Goal: Information Seeking & Learning: Learn about a topic

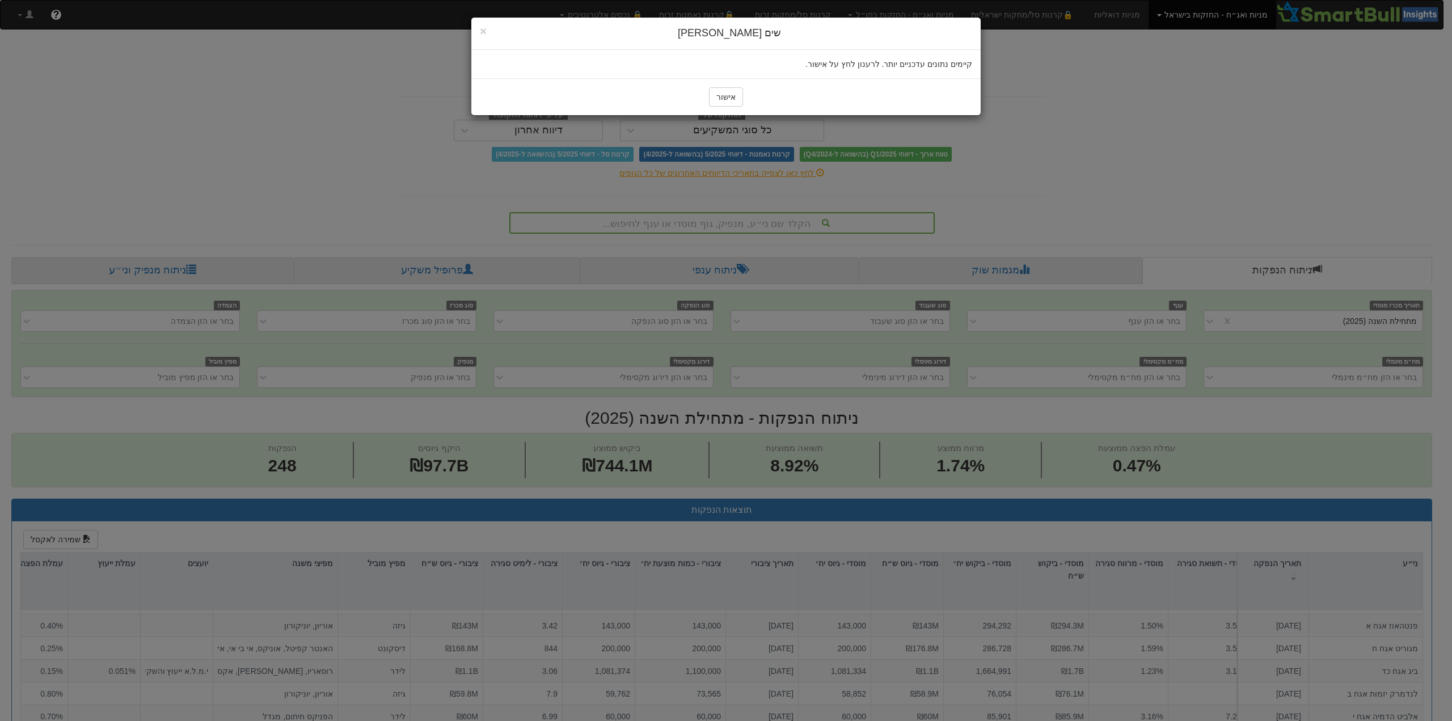
click at [725, 98] on button "אישור" at bounding box center [726, 96] width 34 height 19
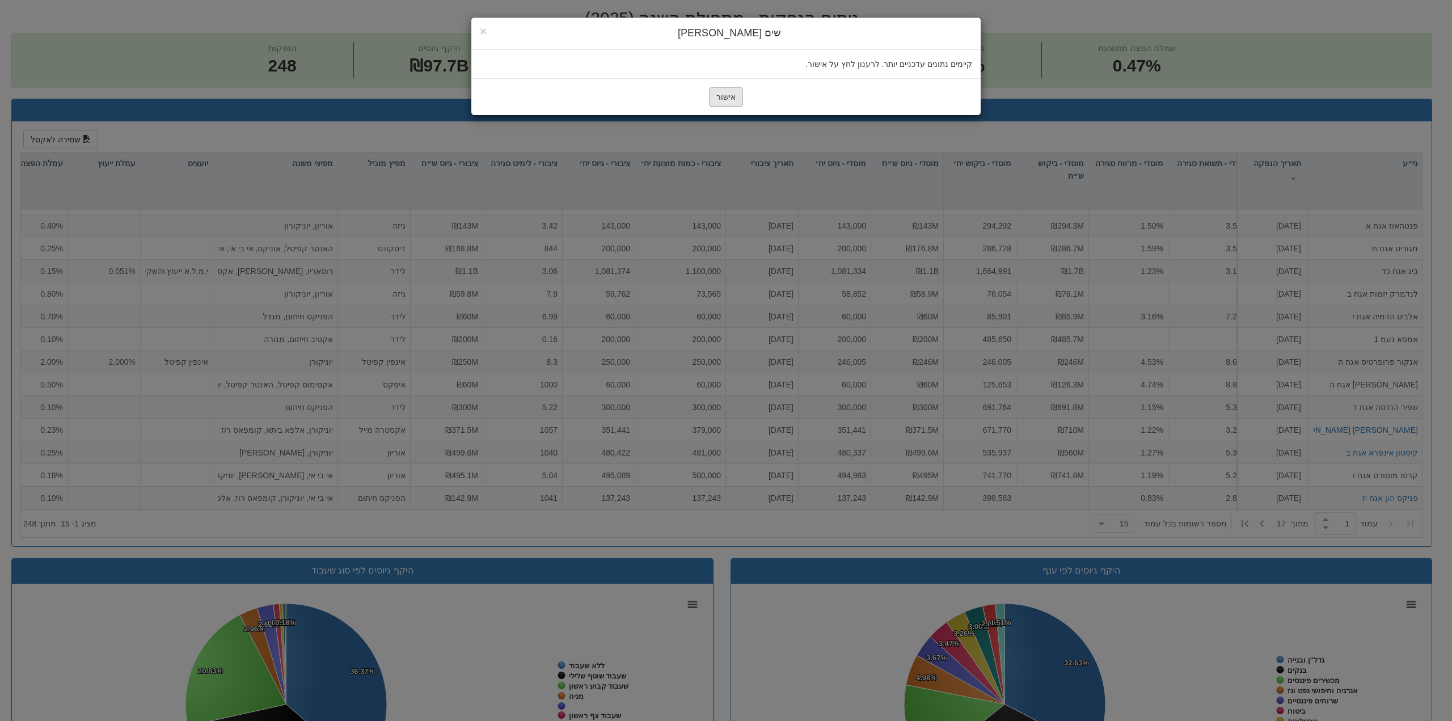
scroll to position [41, 316]
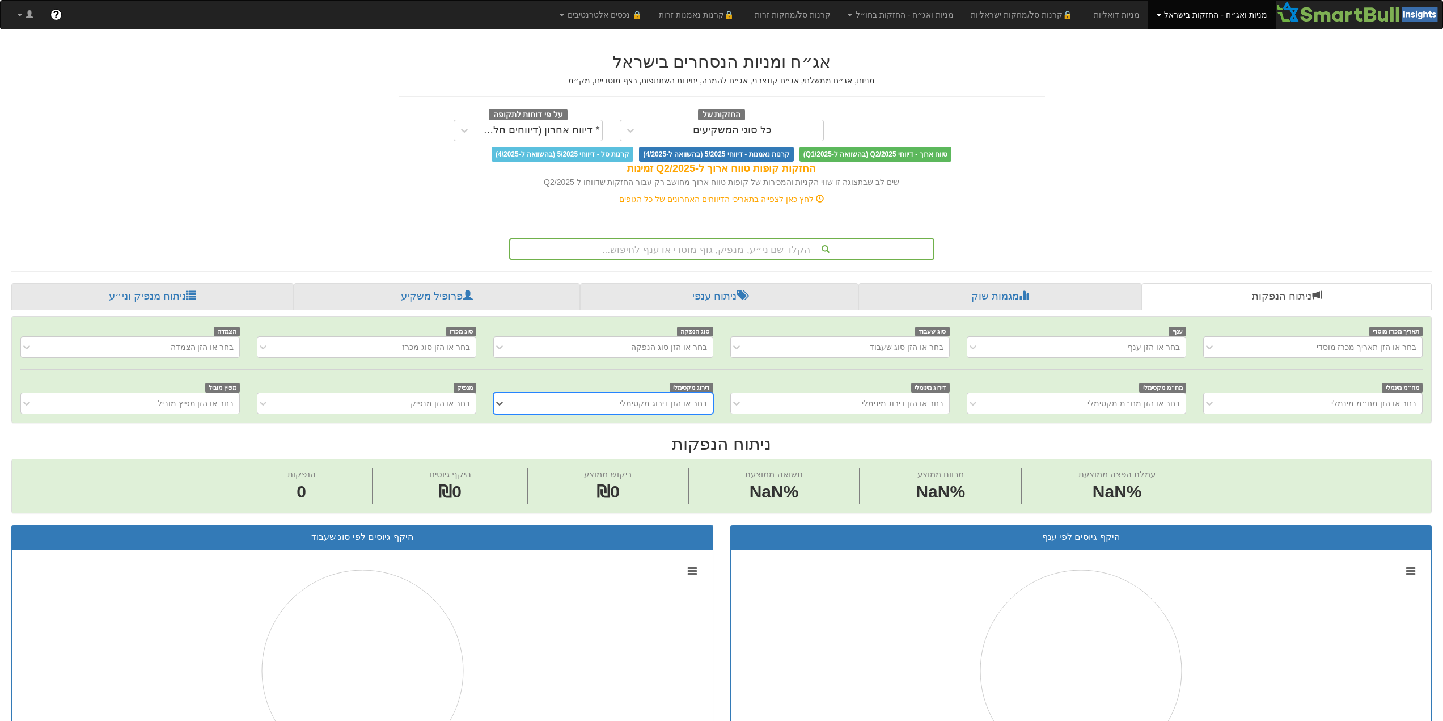
scroll to position [0, 9]
click at [390, 395] on div "בחר או הזן מנפיק" at bounding box center [375, 403] width 201 height 18
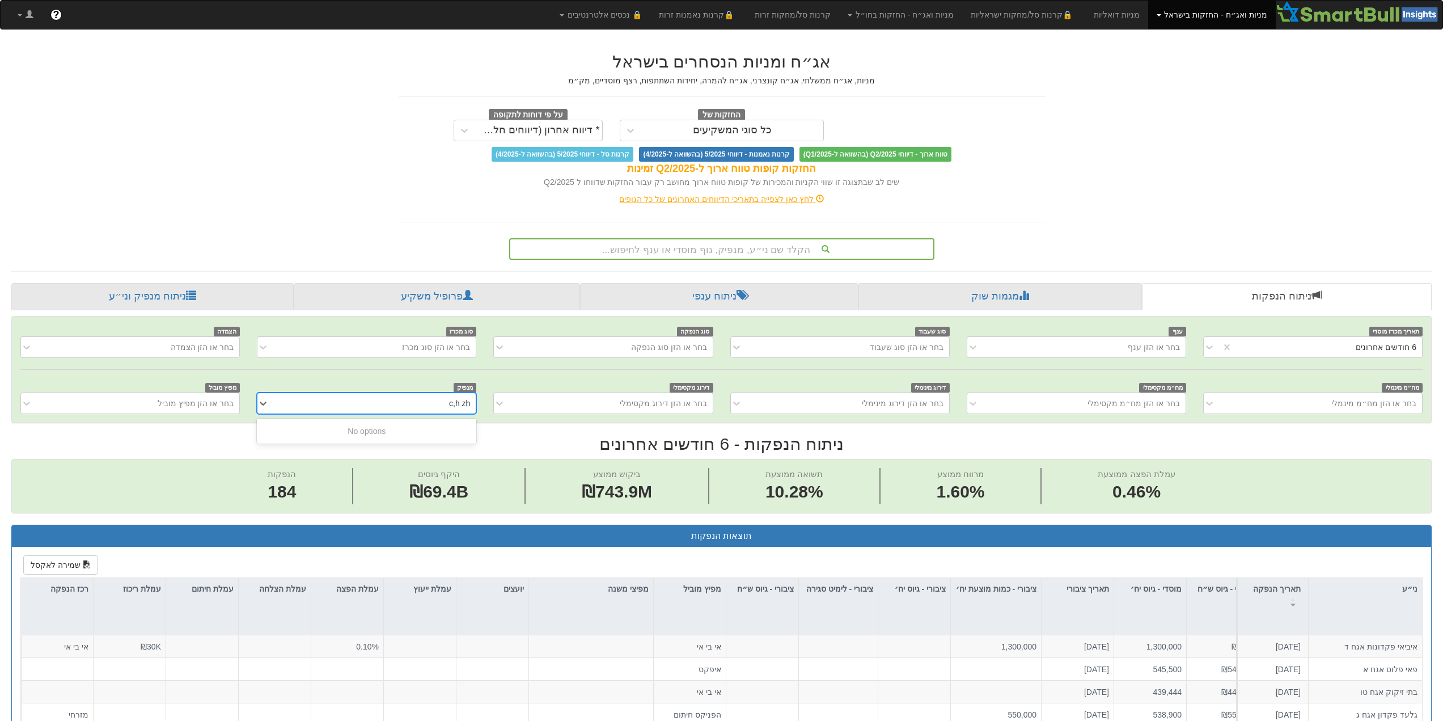
scroll to position [0, 1704]
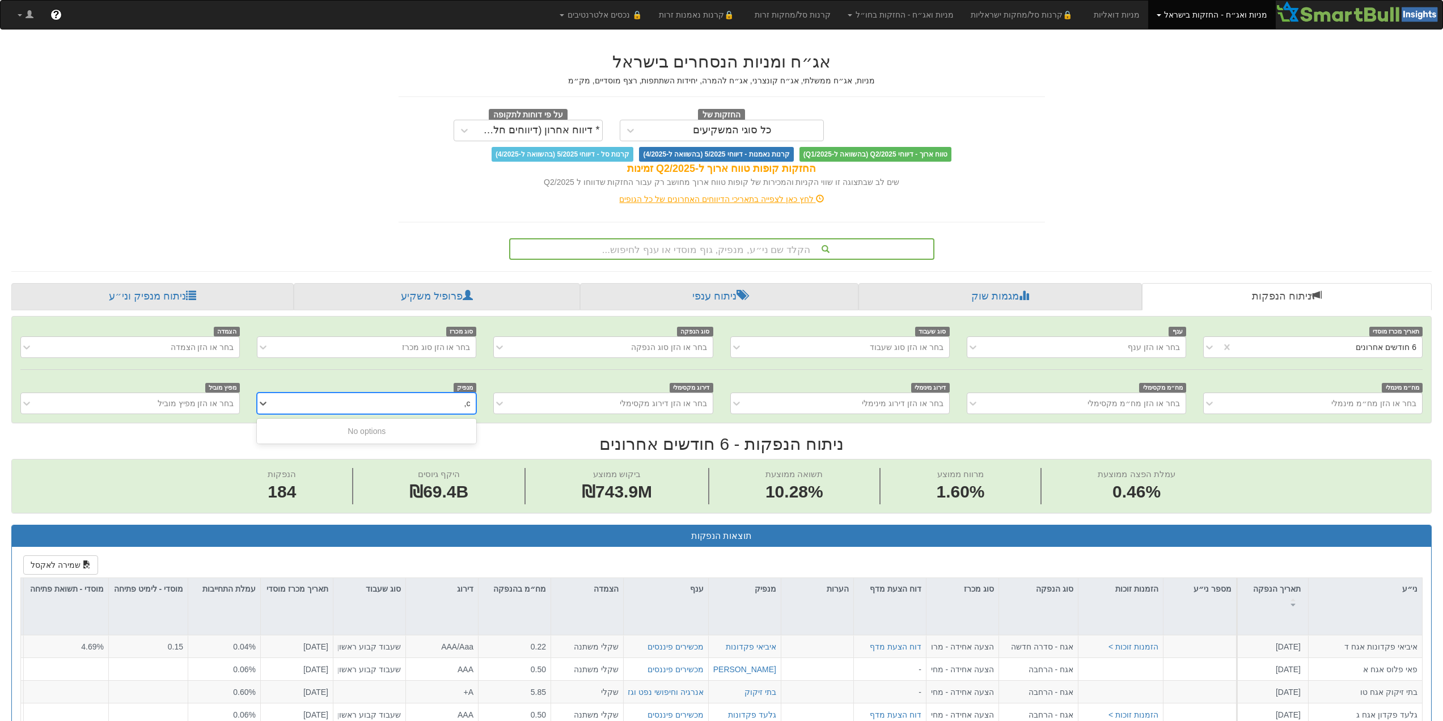
type input "c"
type input "בתי זי"
click at [439, 446] on h2 "ניתוח הנפקות - 6 חודשים אחרונים" at bounding box center [721, 443] width 1420 height 19
click at [427, 409] on div "בחר או הזן מנפיק" at bounding box center [375, 403] width 201 height 18
click at [427, 408] on div "בחר או הזן מנפיק" at bounding box center [375, 403] width 201 height 18
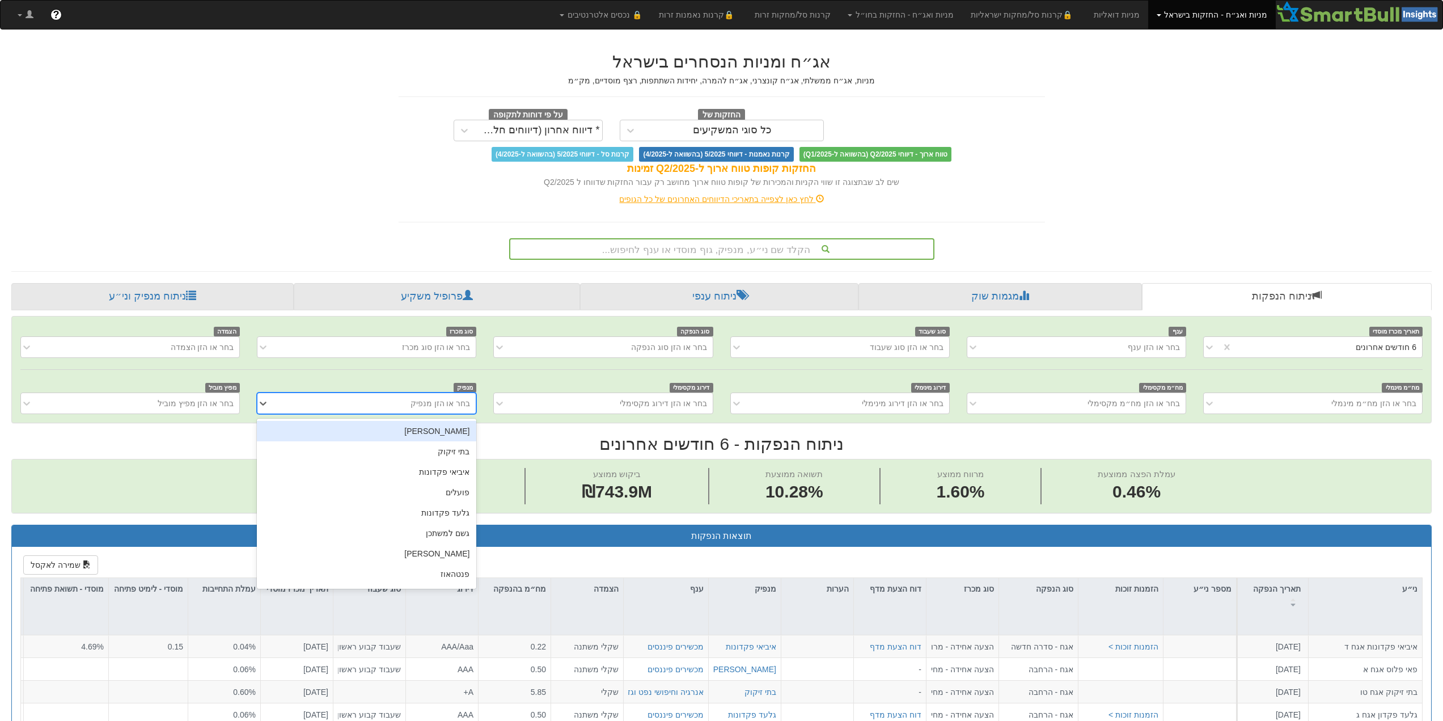
click at [428, 407] on div "בחר או הזן מנפיק" at bounding box center [441, 402] width 60 height 11
click at [455, 452] on div "בתי זיקוק" at bounding box center [366, 451] width 219 height 20
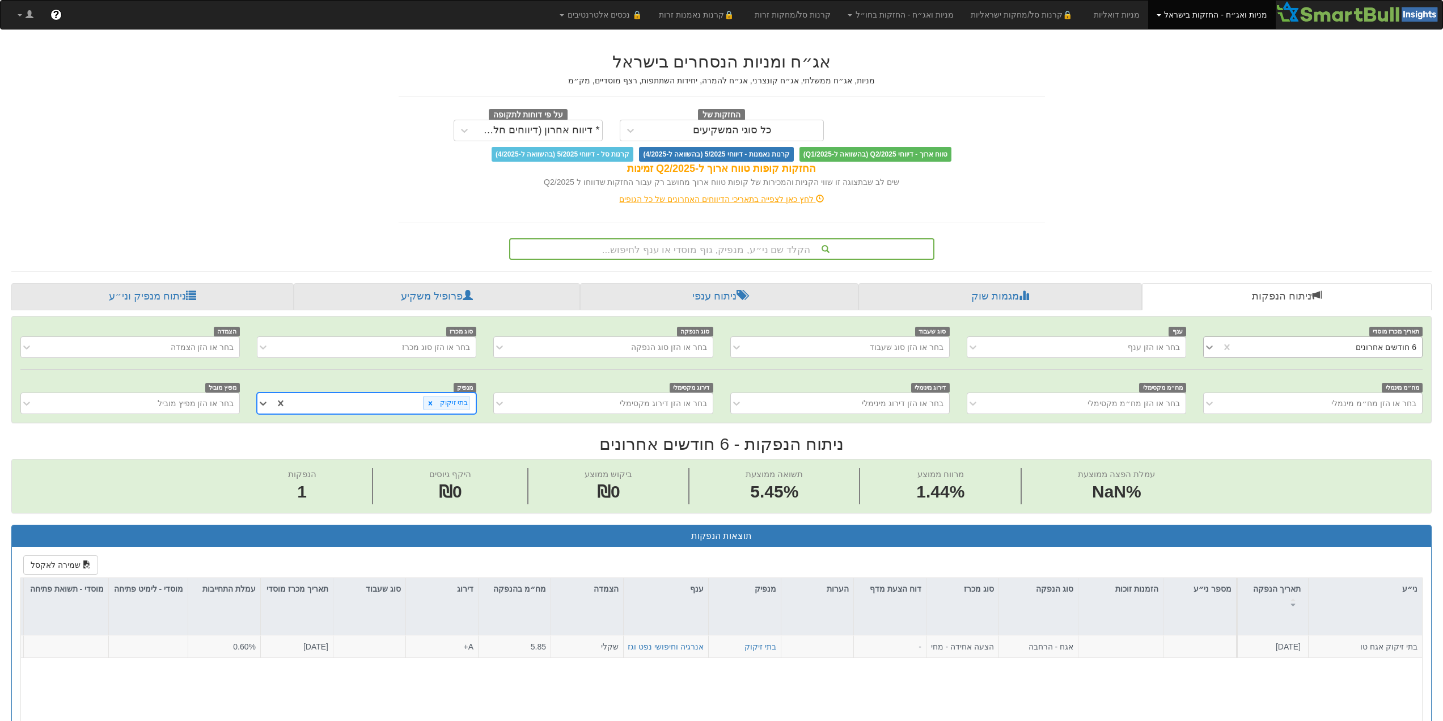
click at [1209, 348] on icon at bounding box center [1209, 347] width 7 height 4
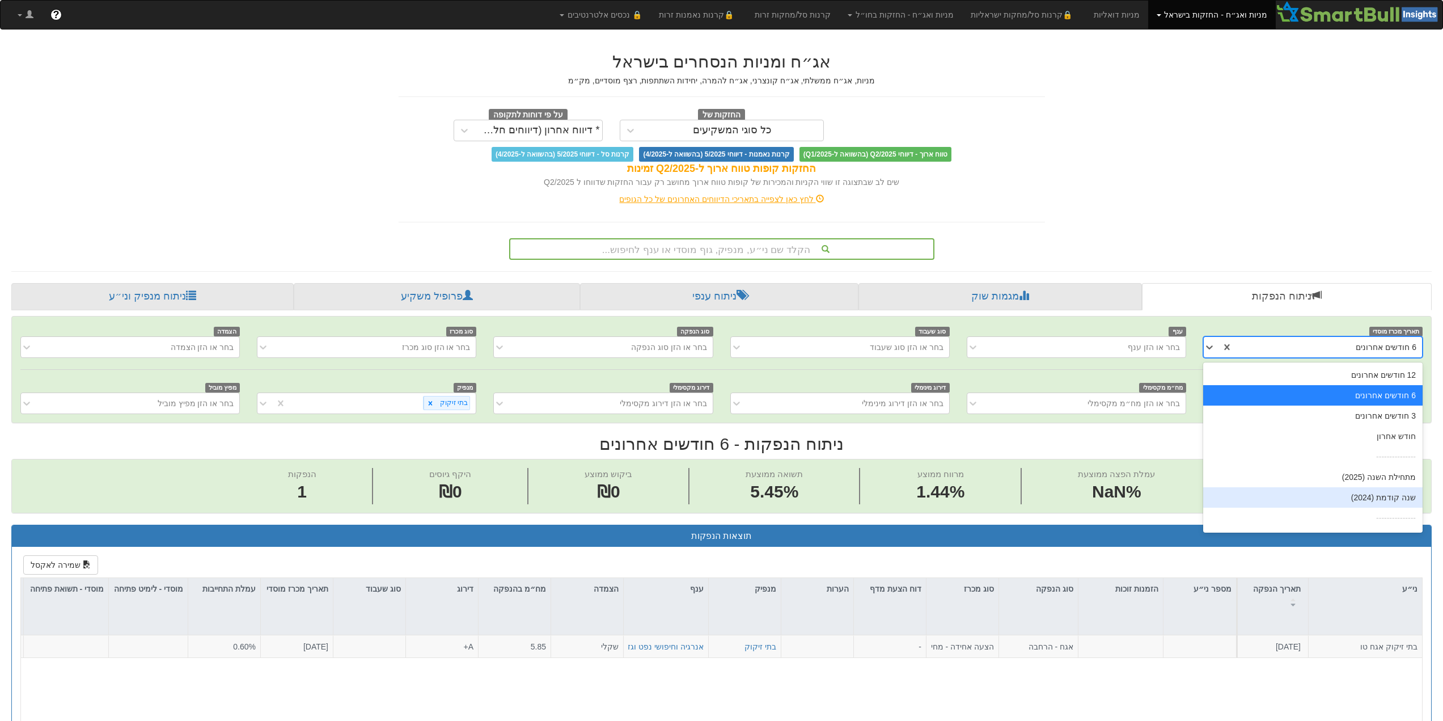
scroll to position [18, 0]
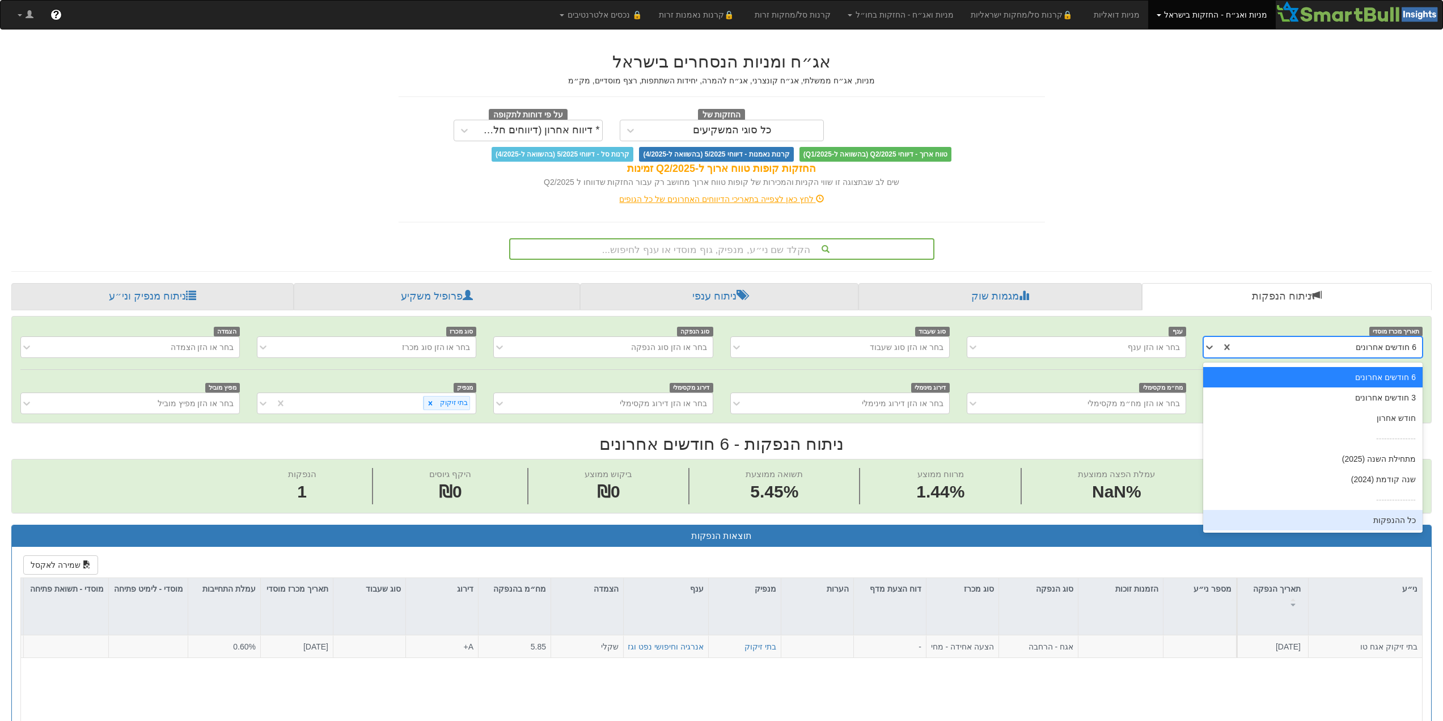
click at [1330, 517] on div "כל ההנפקות" at bounding box center [1312, 520] width 219 height 20
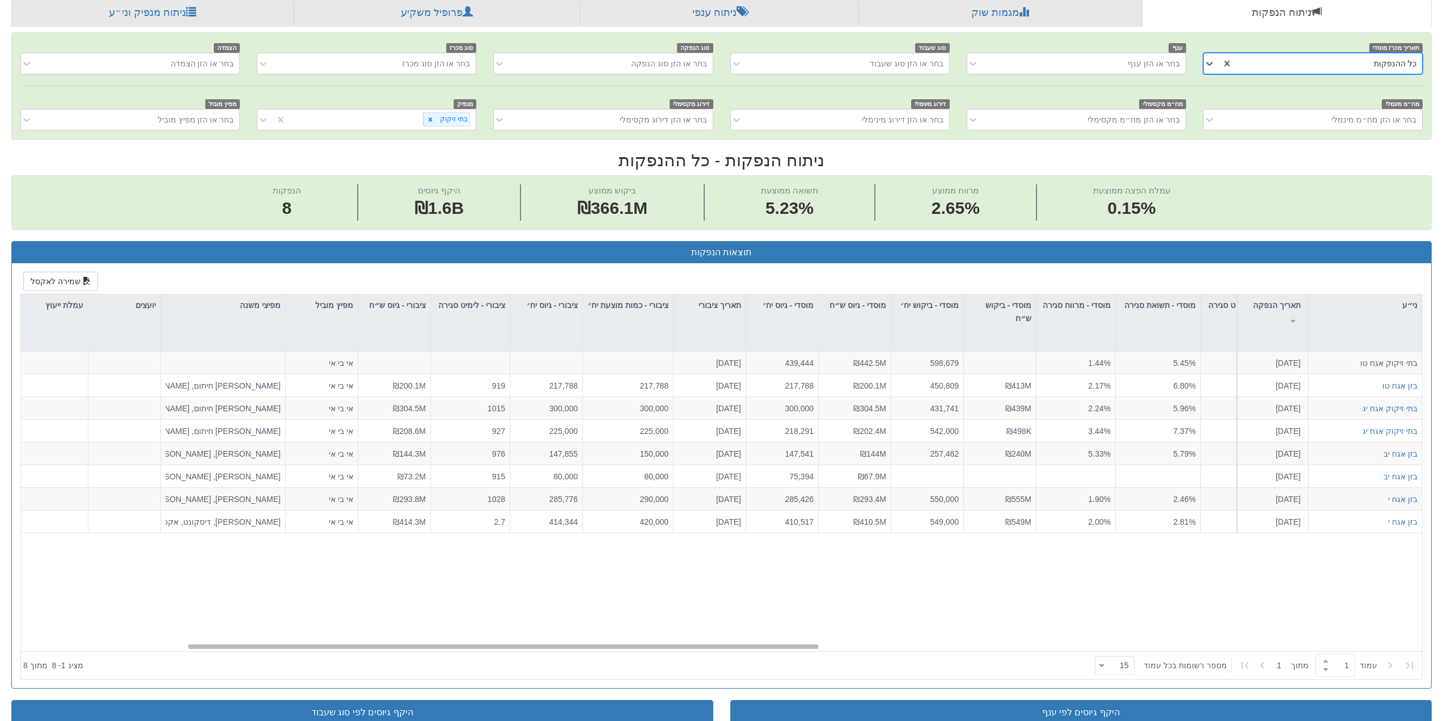
scroll to position [0, 371]
drag, startPoint x: 1166, startPoint y: 645, endPoint x: 566, endPoint y: 624, distance: 599.7
click at [566, 624] on div "בתי זיקוק אגח טו [DATE] אגח - הרחבה הצעה אחידה - מחיר - בתי זיקוק אנרגיה וחיפוש…" at bounding box center [721, 501] width 1401 height 299
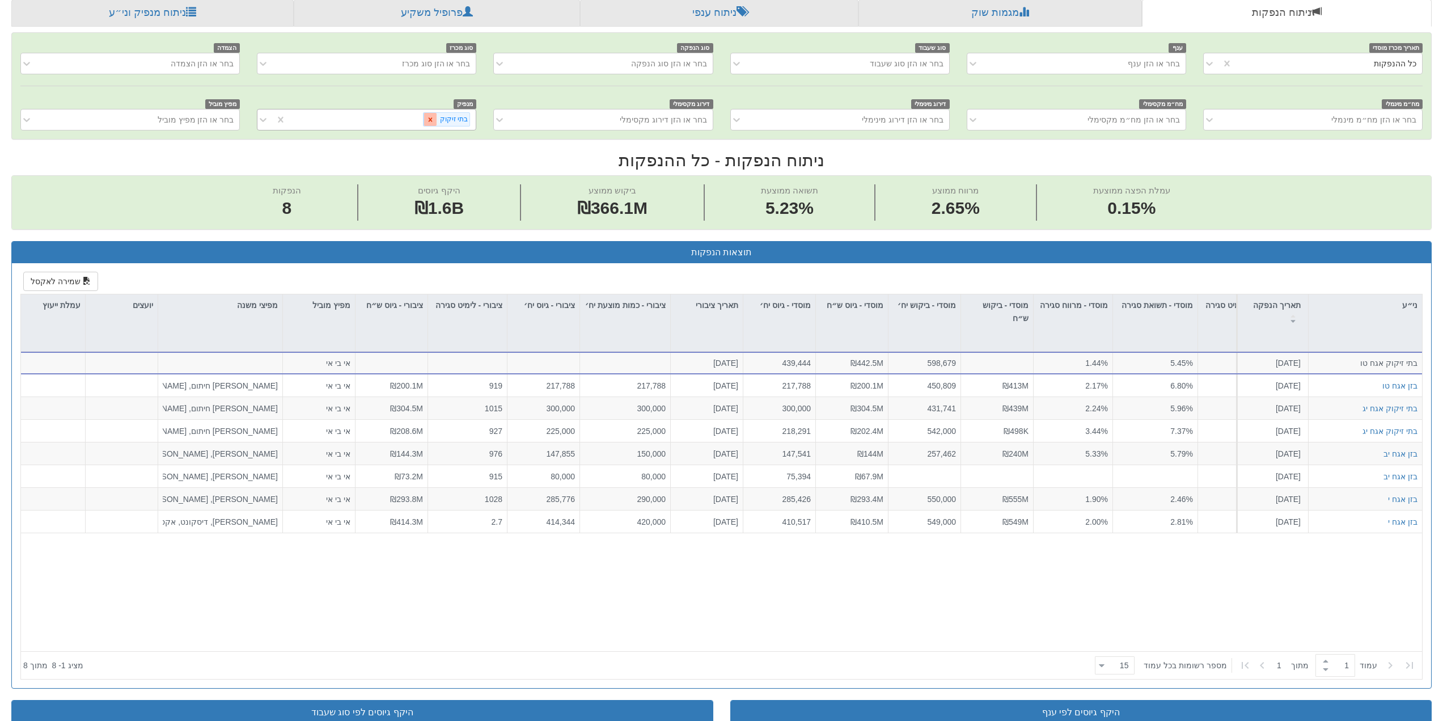
click at [434, 121] on icon at bounding box center [430, 120] width 8 height 8
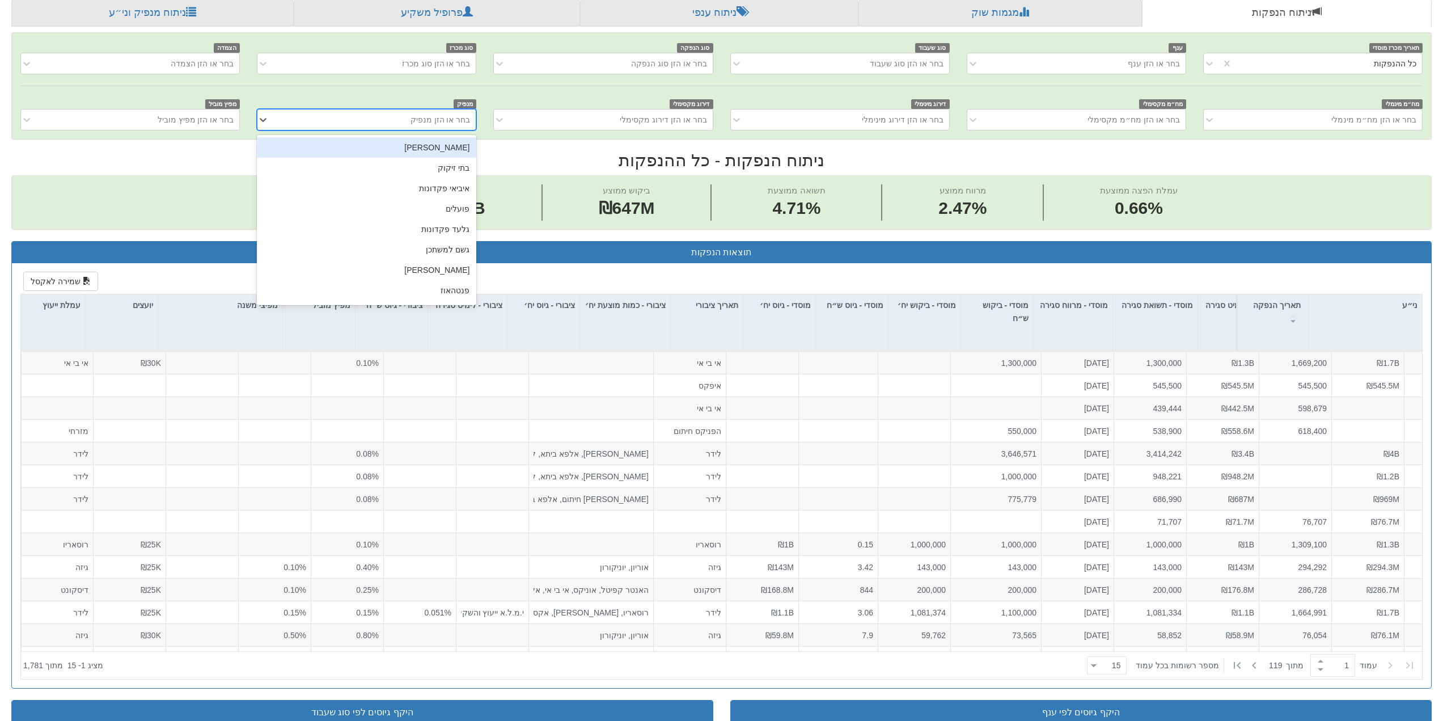
click at [436, 122] on div "בחר או הזן מנפיק" at bounding box center [441, 119] width 60 height 11
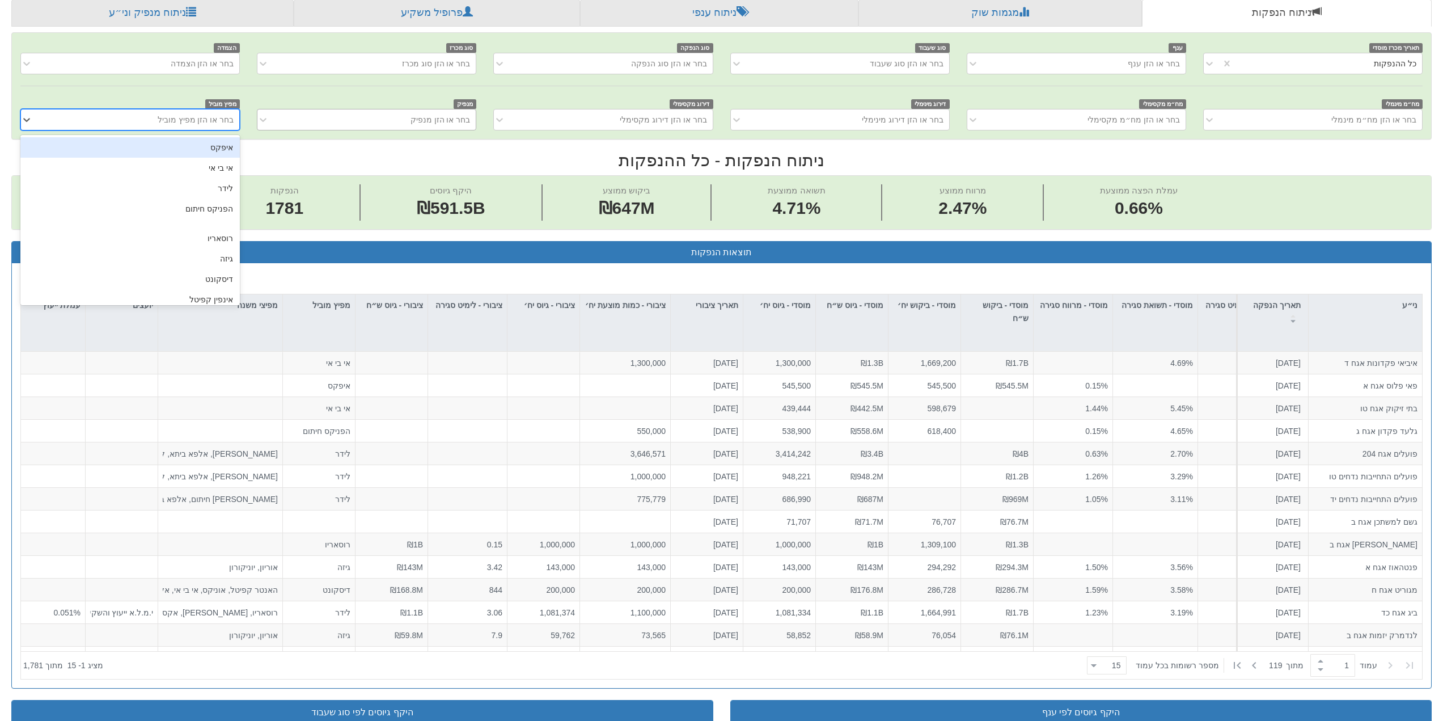
click at [199, 121] on div "בחר או הזן מפיץ מוביל" at bounding box center [196, 119] width 77 height 11
click at [219, 189] on div "לידר" at bounding box center [129, 188] width 219 height 20
click at [219, 189] on span "הנפקות 1781" at bounding box center [284, 202] width 151 height 36
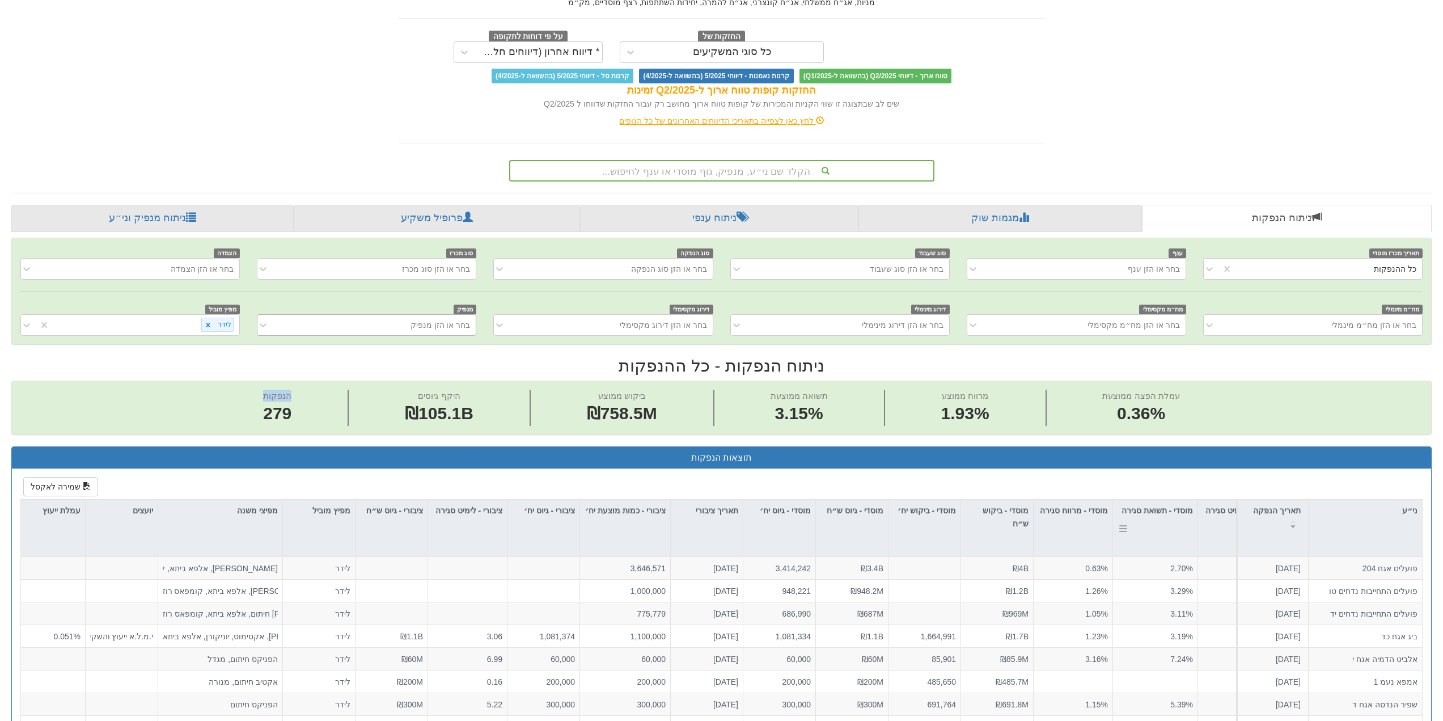
scroll to position [57, 0]
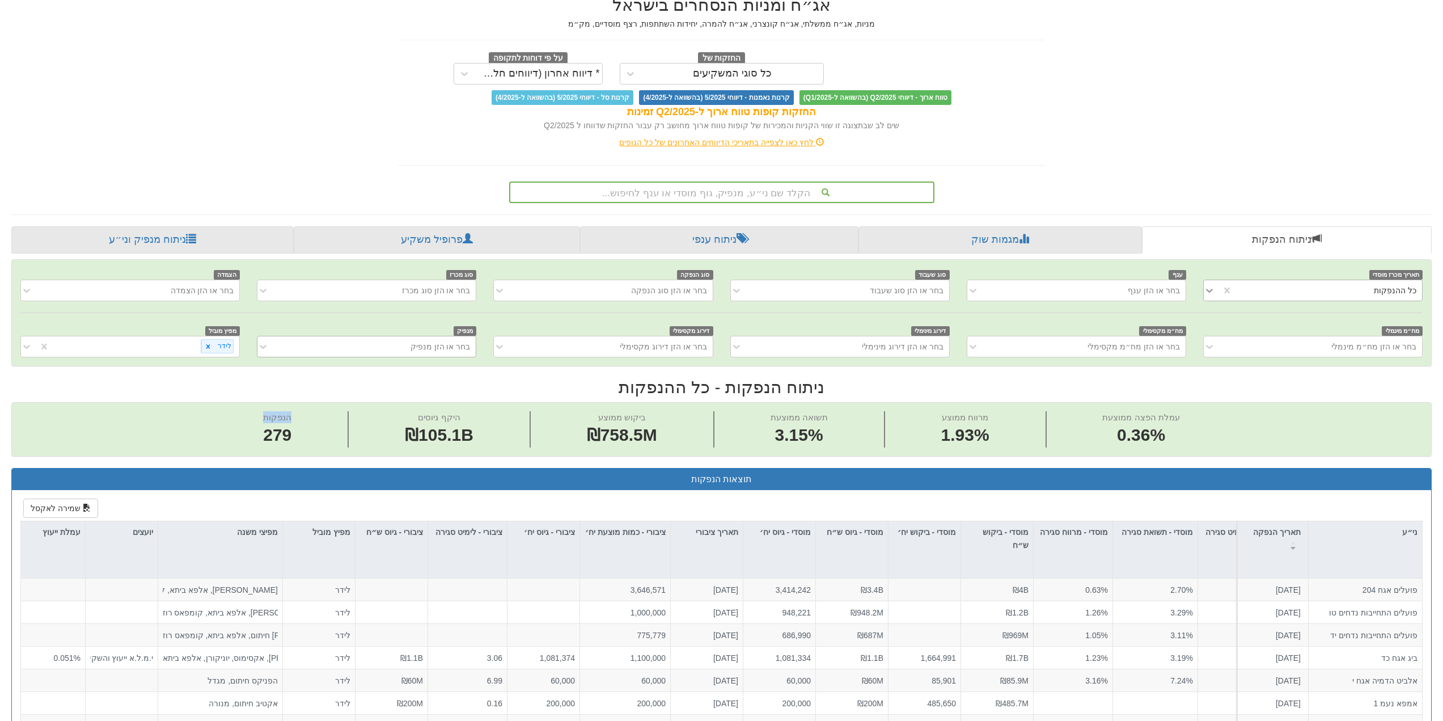
click at [1204, 291] on icon at bounding box center [1209, 290] width 11 height 11
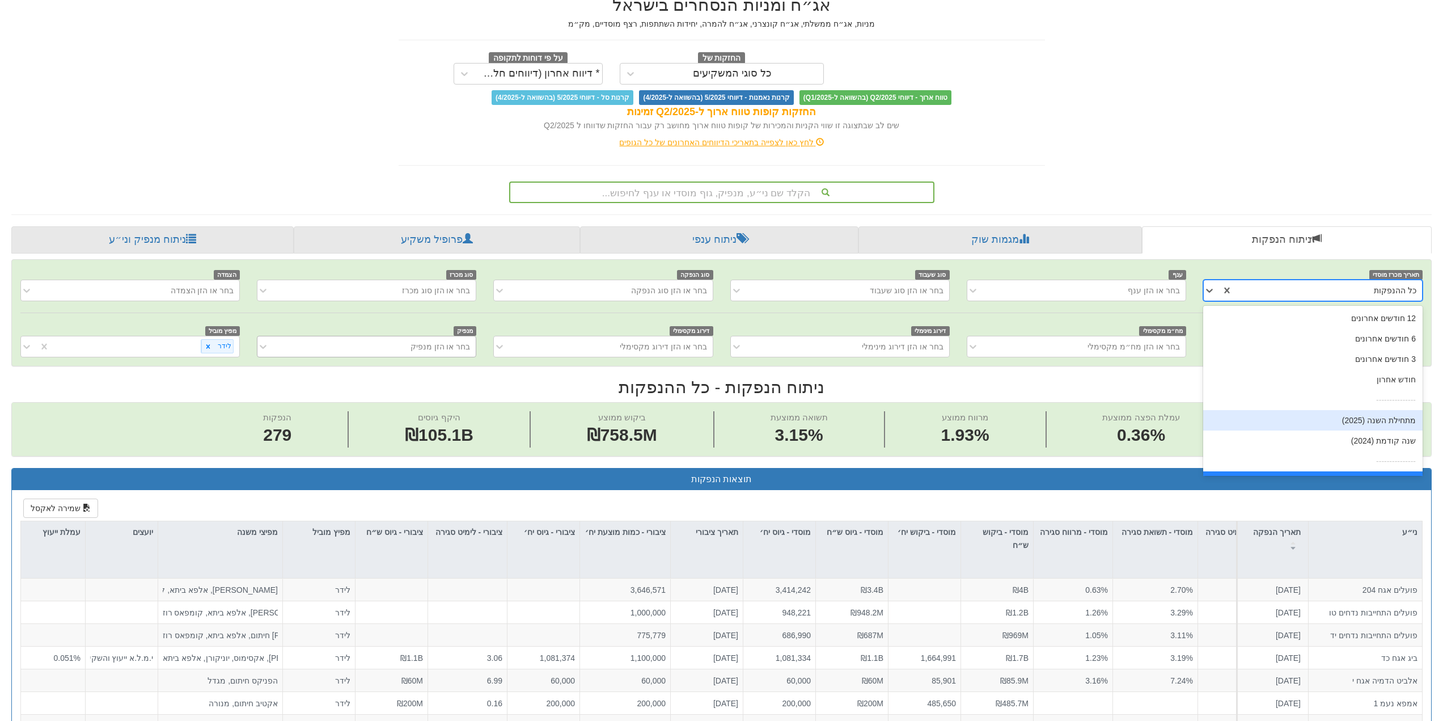
click at [1381, 423] on div "מתחילת השנה (2025)" at bounding box center [1312, 420] width 219 height 20
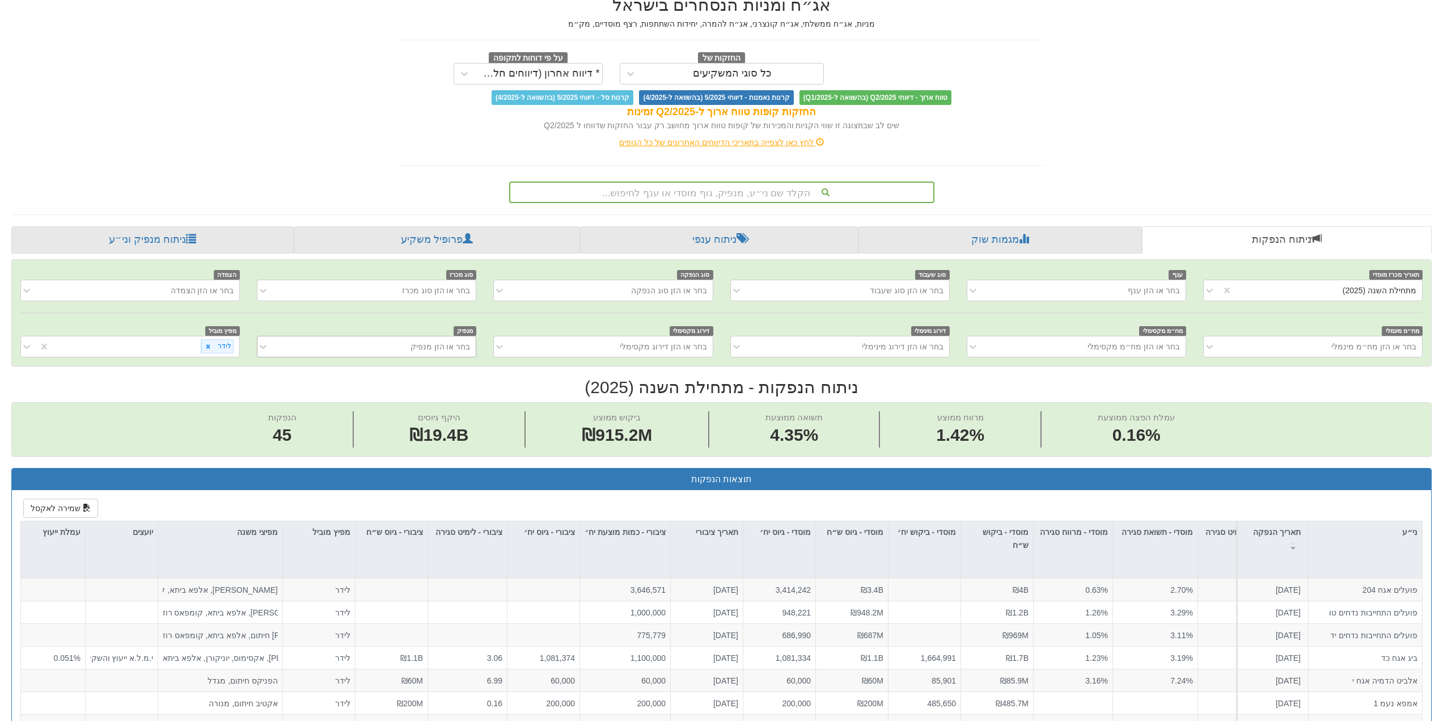
click at [1379, 422] on div "הנפקות 45 היקף גיוסים ₪19.4B ביקוש ממוצע ₪915.2M תשואה ממוצעת 4.35% מרווח ממוצע…" at bounding box center [721, 429] width 1419 height 53
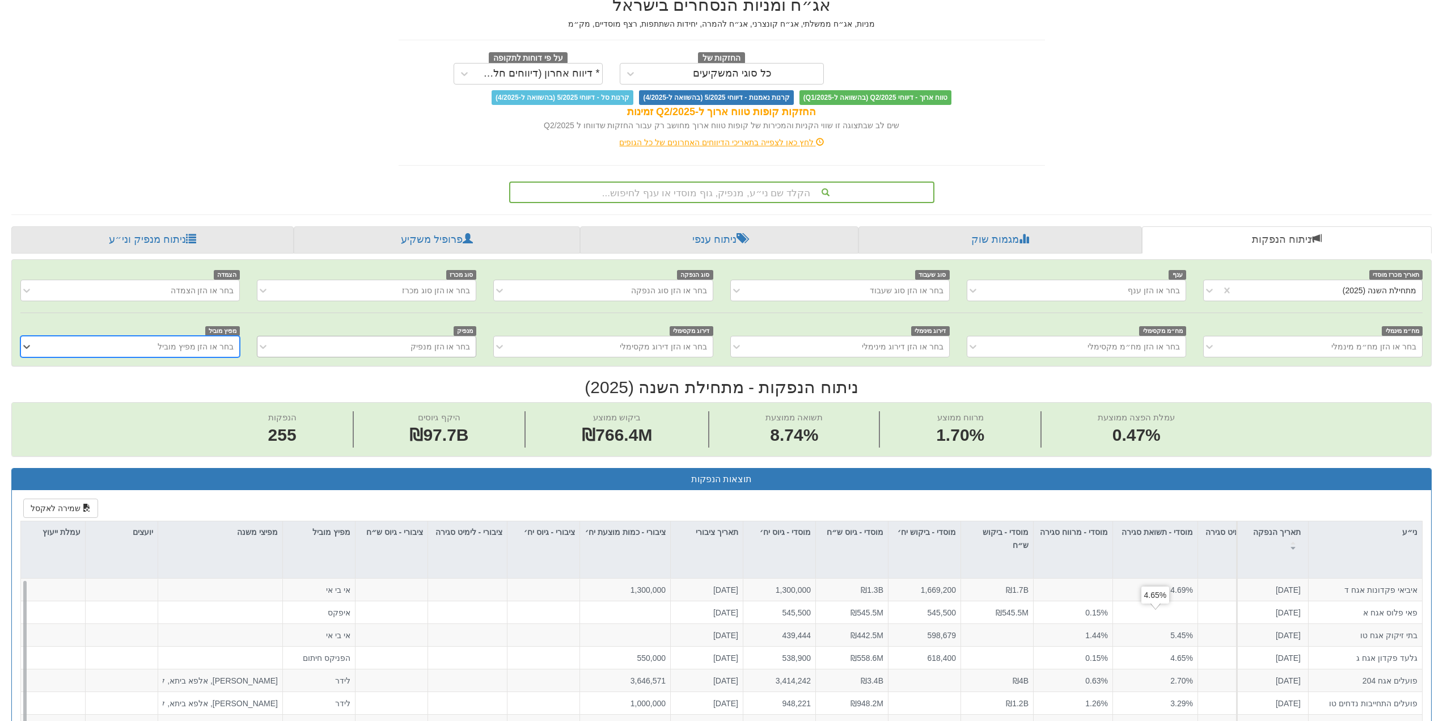
scroll to position [0, 371]
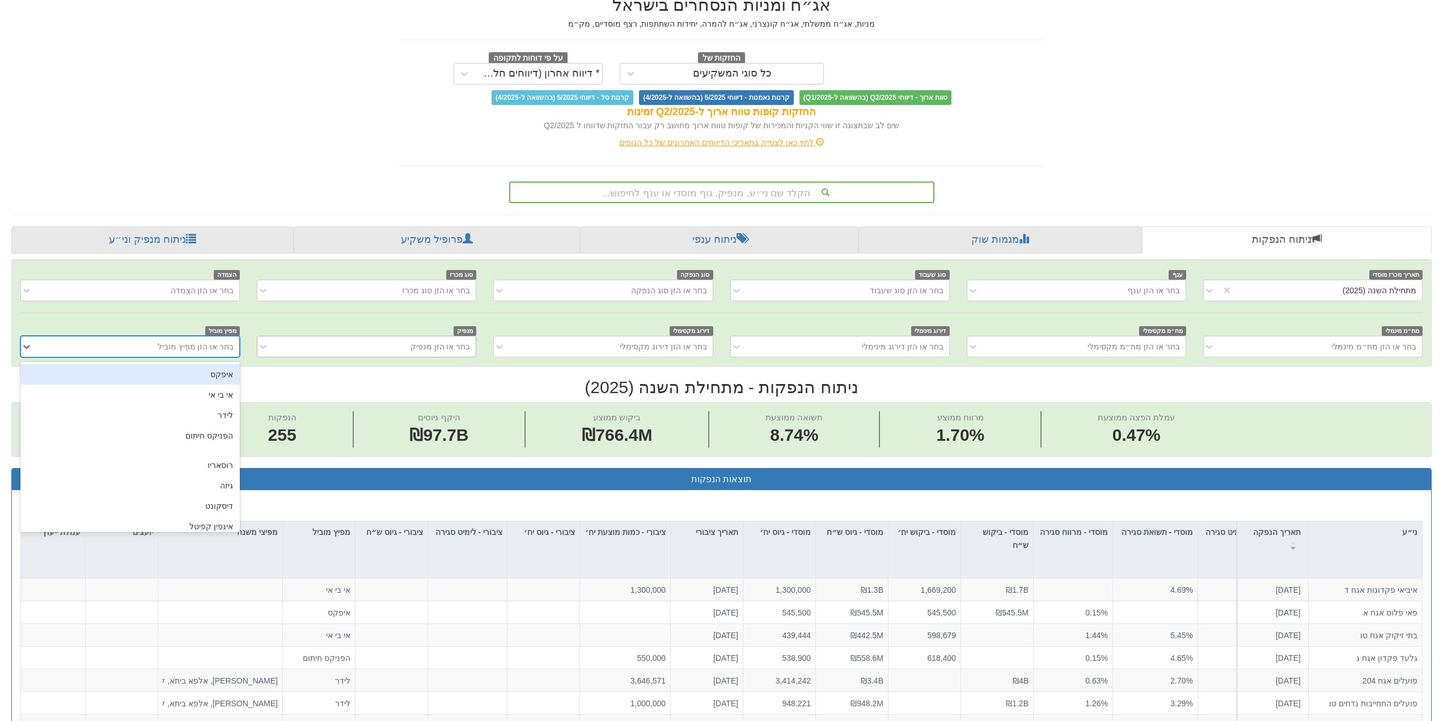
click at [229, 348] on div "בחר או הזן מפיץ מוביל" at bounding box center [196, 346] width 77 height 11
type input "[PERSON_NAME]"
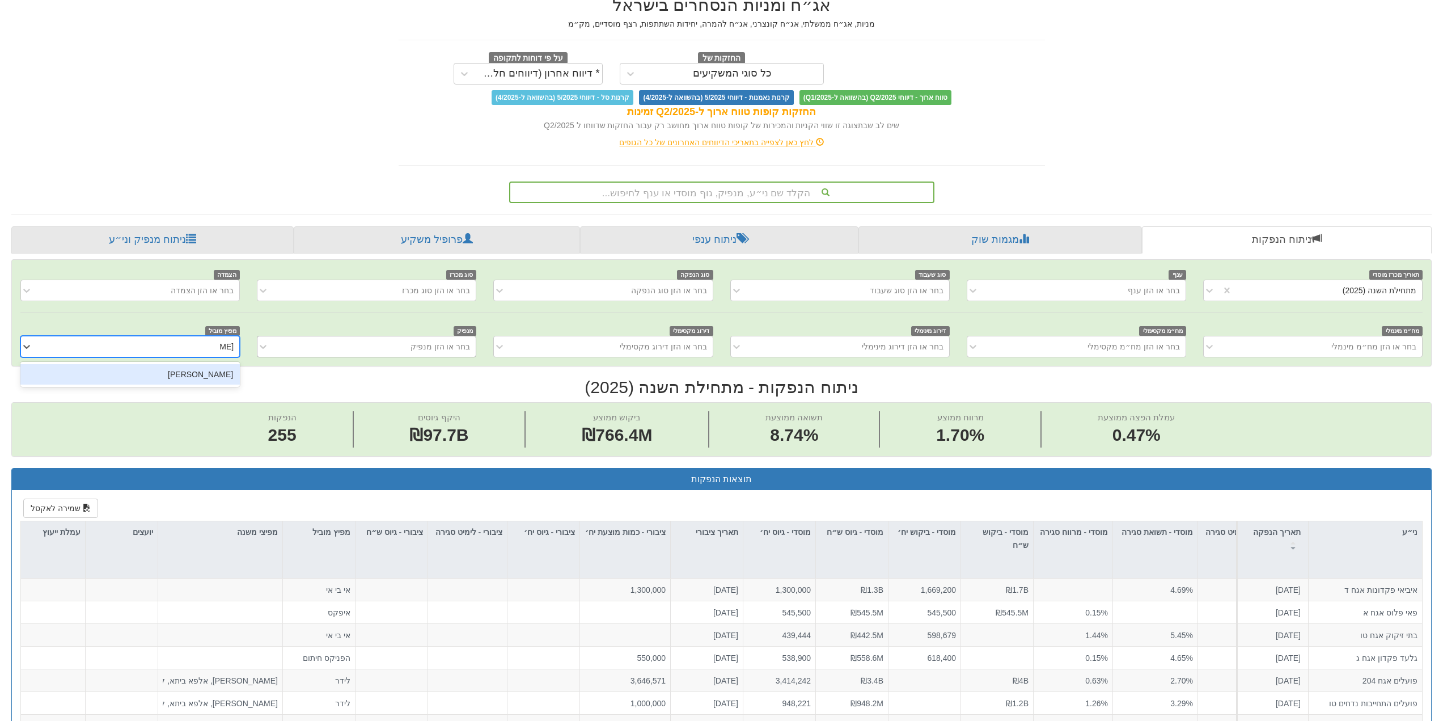
click at [211, 376] on div "[PERSON_NAME]" at bounding box center [129, 374] width 219 height 20
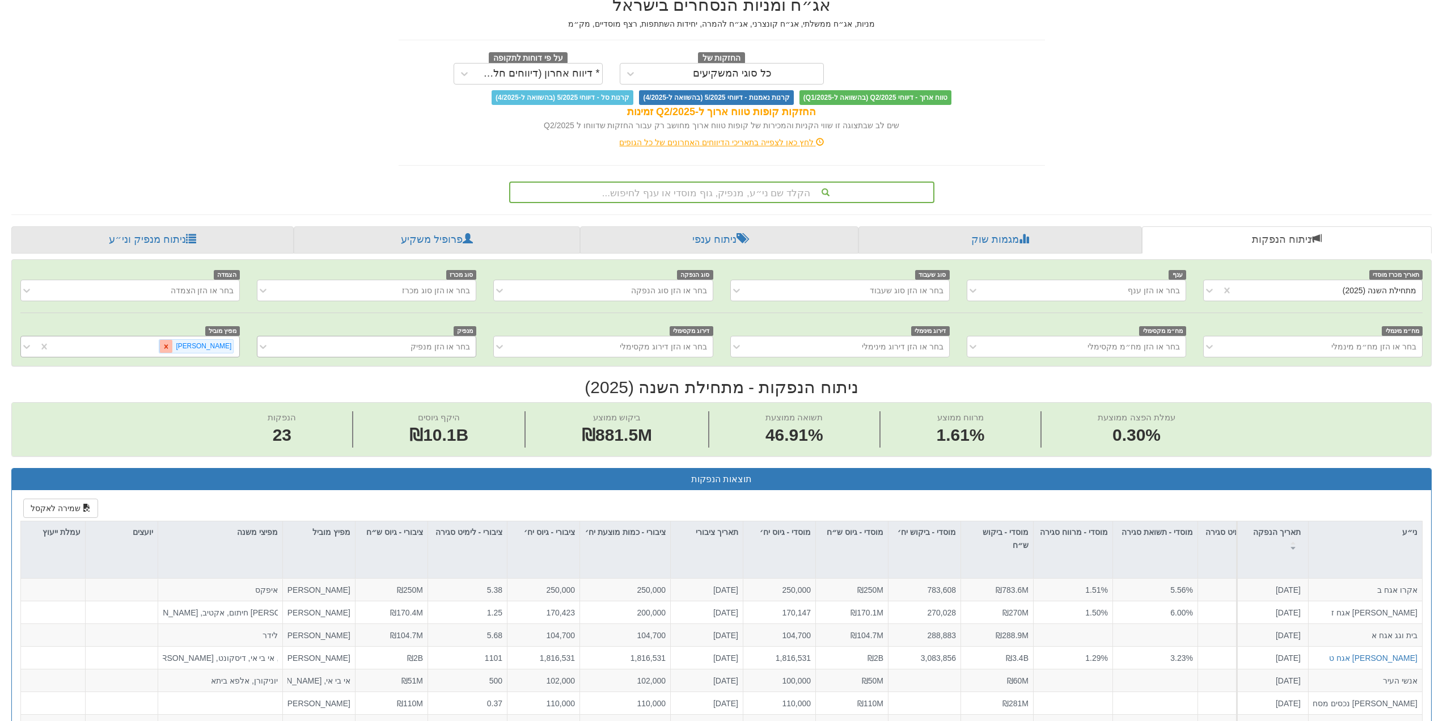
click at [170, 346] on icon at bounding box center [166, 346] width 8 height 8
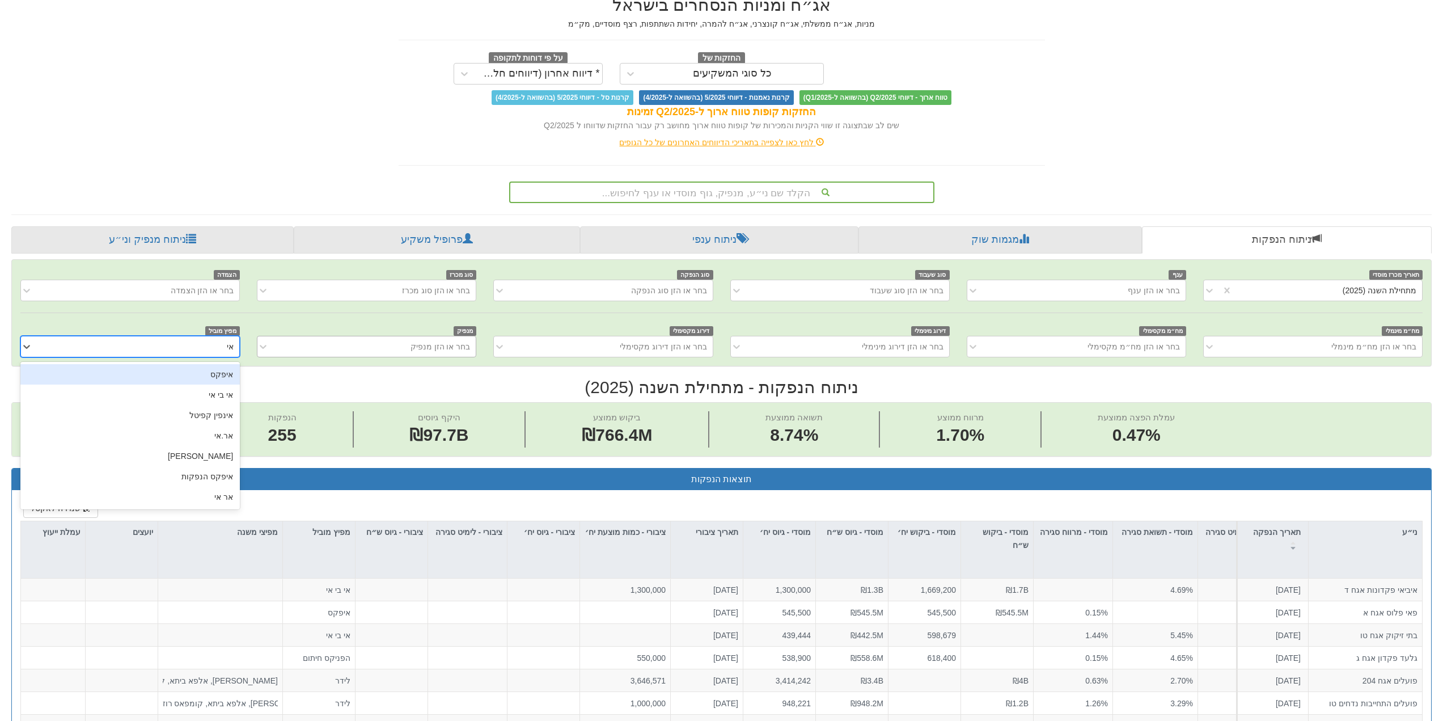
type input "א"
click at [223, 395] on div "אי בי אי" at bounding box center [129, 394] width 219 height 20
click at [223, 395] on h2 "ניתוח הנפקות - מתחילת השנה (2025)" at bounding box center [721, 387] width 1420 height 19
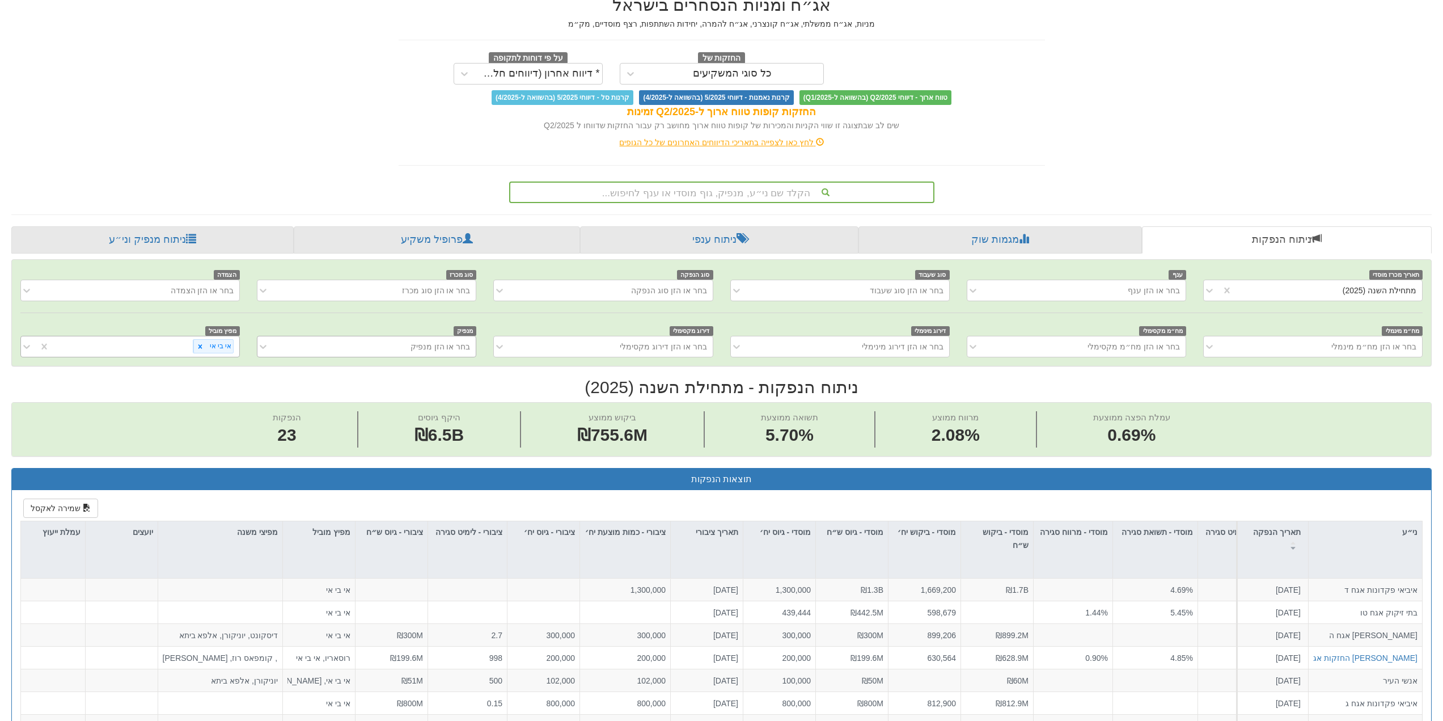
click at [223, 395] on h2 "ניתוח הנפקות - מתחילת השנה (2025)" at bounding box center [721, 387] width 1420 height 19
click at [201, 346] on icon at bounding box center [200, 346] width 4 height 4
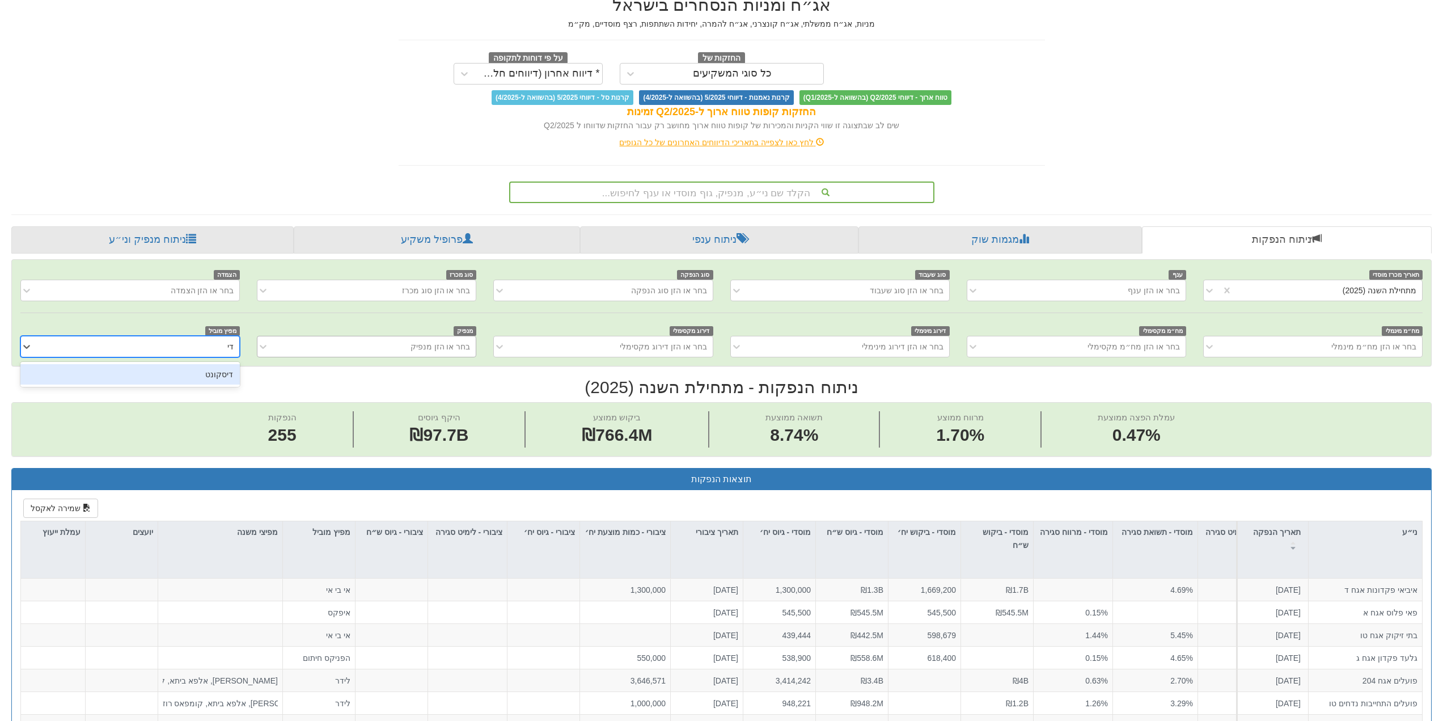
type input "דיס"
click at [219, 374] on div "דיסקונט" at bounding box center [129, 374] width 219 height 20
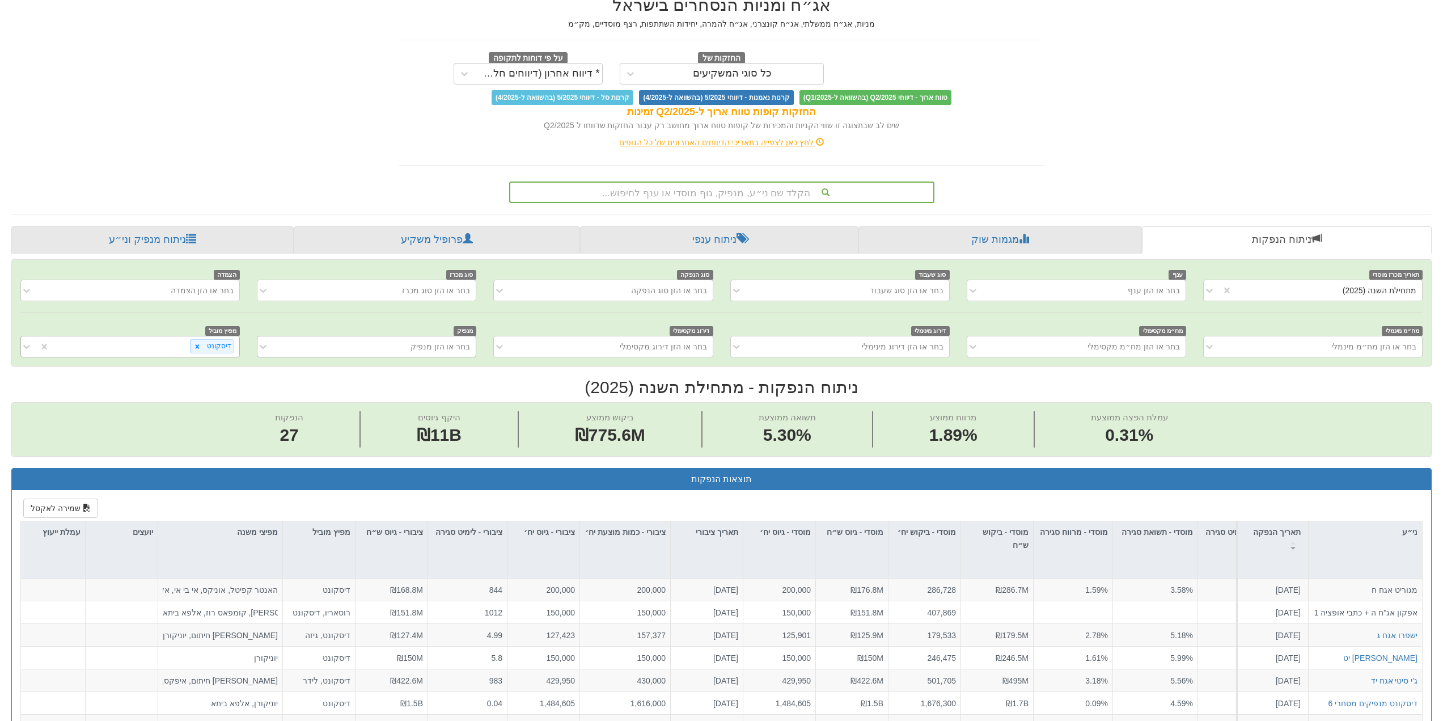
click at [200, 346] on icon at bounding box center [198, 346] width 4 height 4
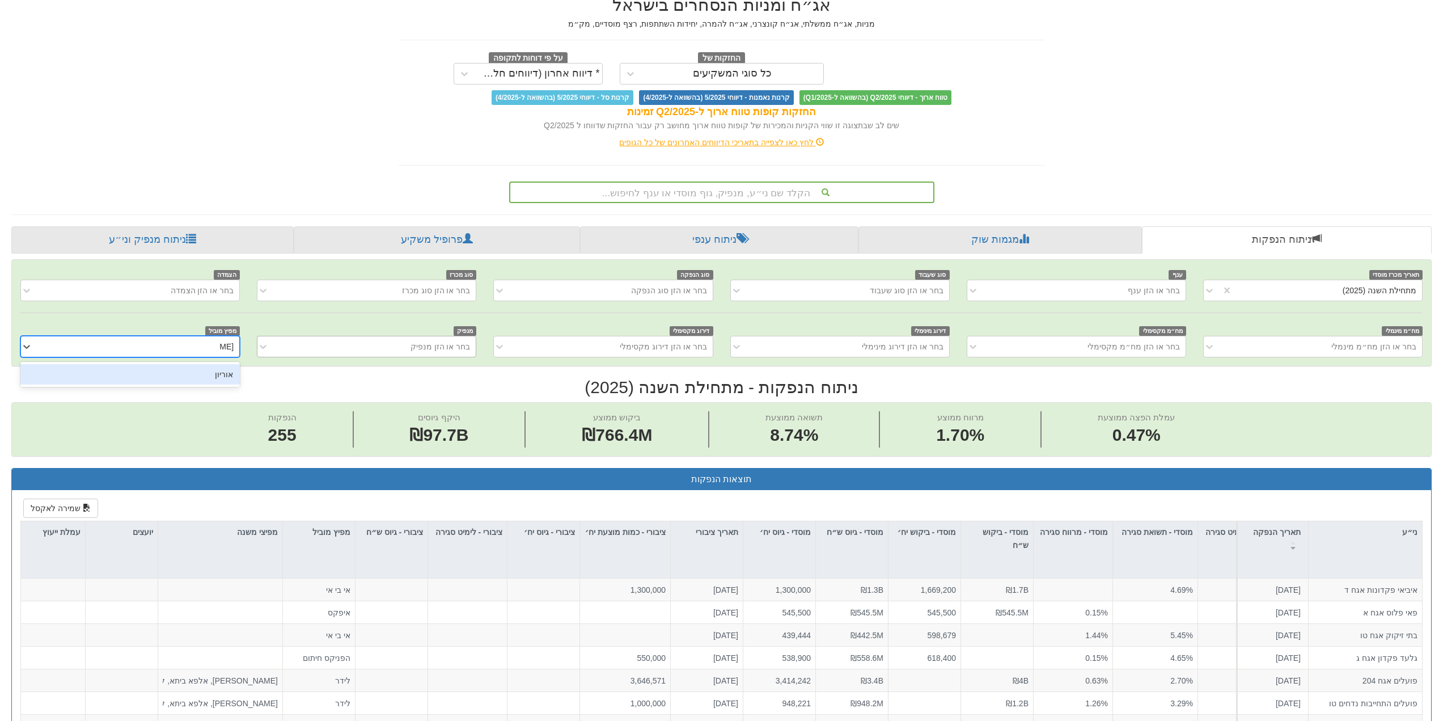
type input "אוריו"
click at [223, 373] on div "אוריון" at bounding box center [129, 374] width 219 height 20
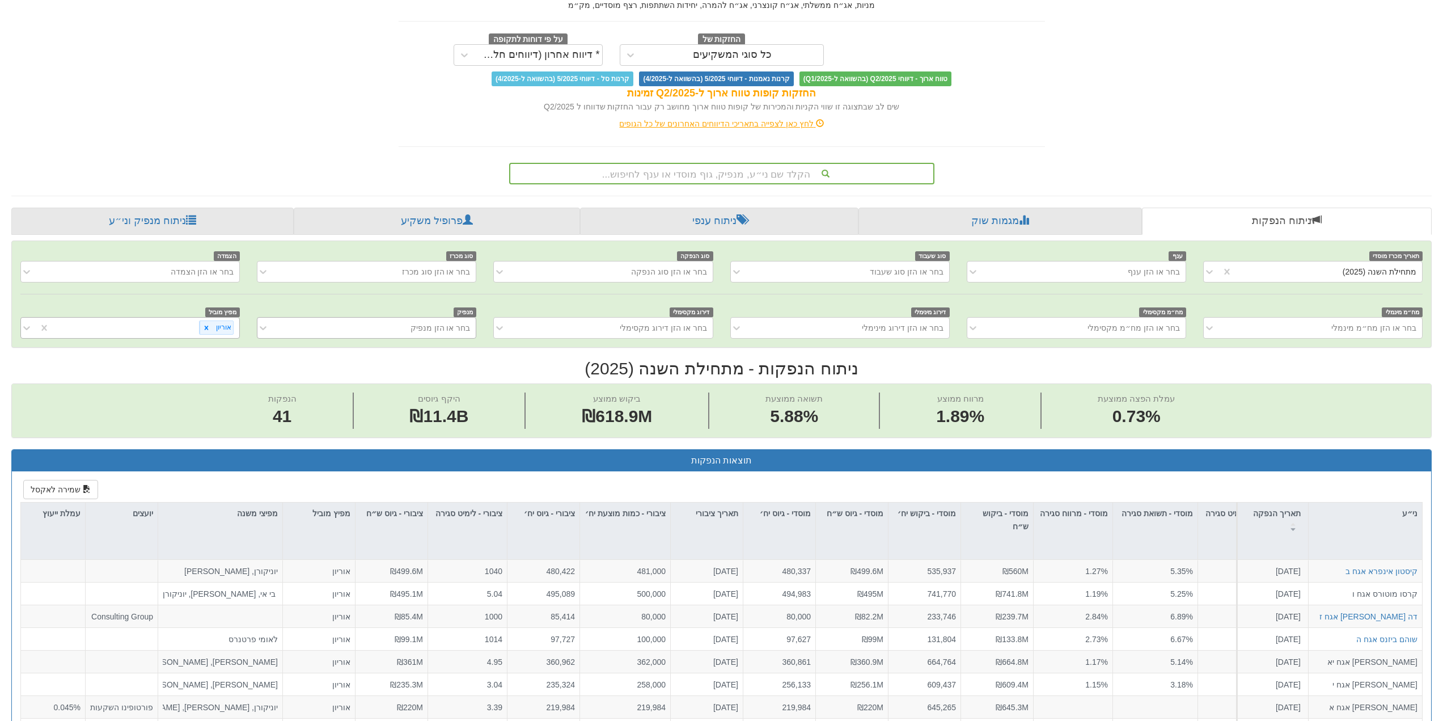
scroll to position [57, 0]
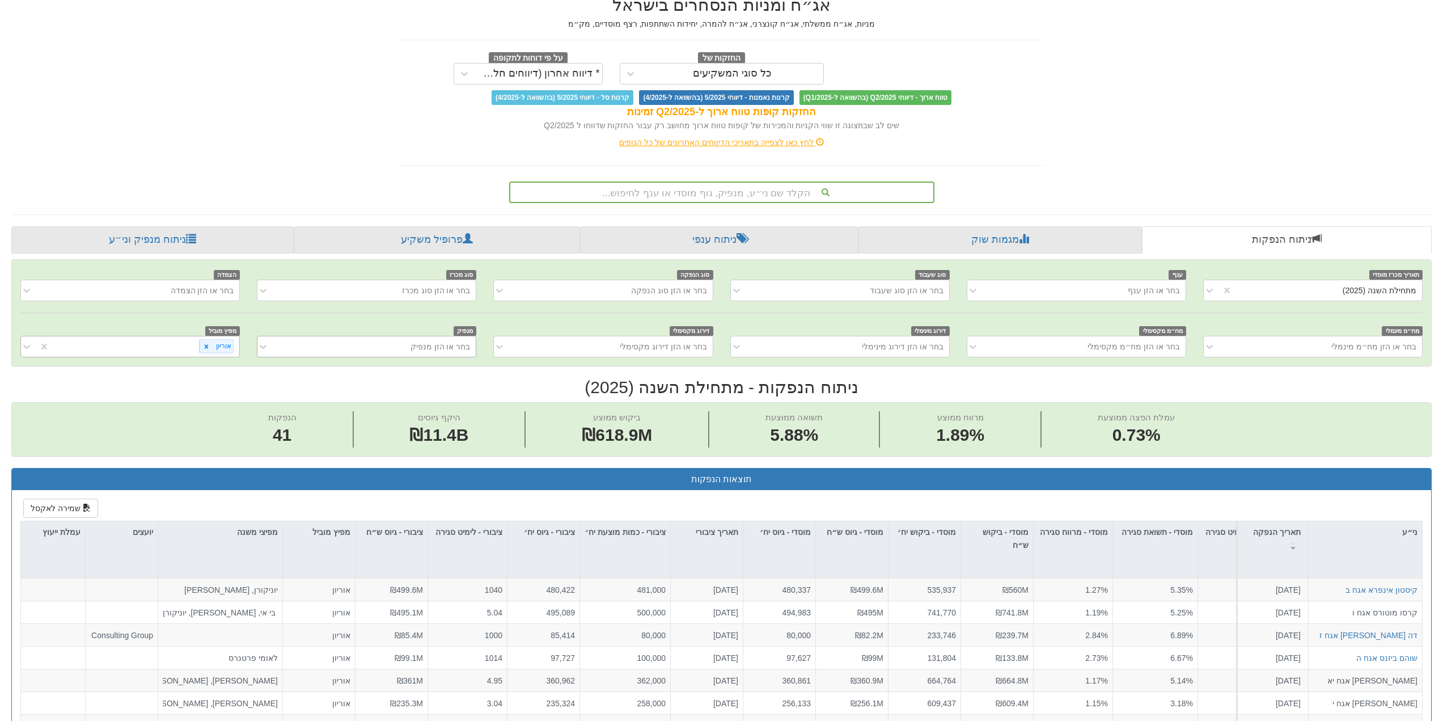
drag, startPoint x: 494, startPoint y: 171, endPoint x: 423, endPoint y: 319, distance: 163.8
